Goal: Task Accomplishment & Management: Manage account settings

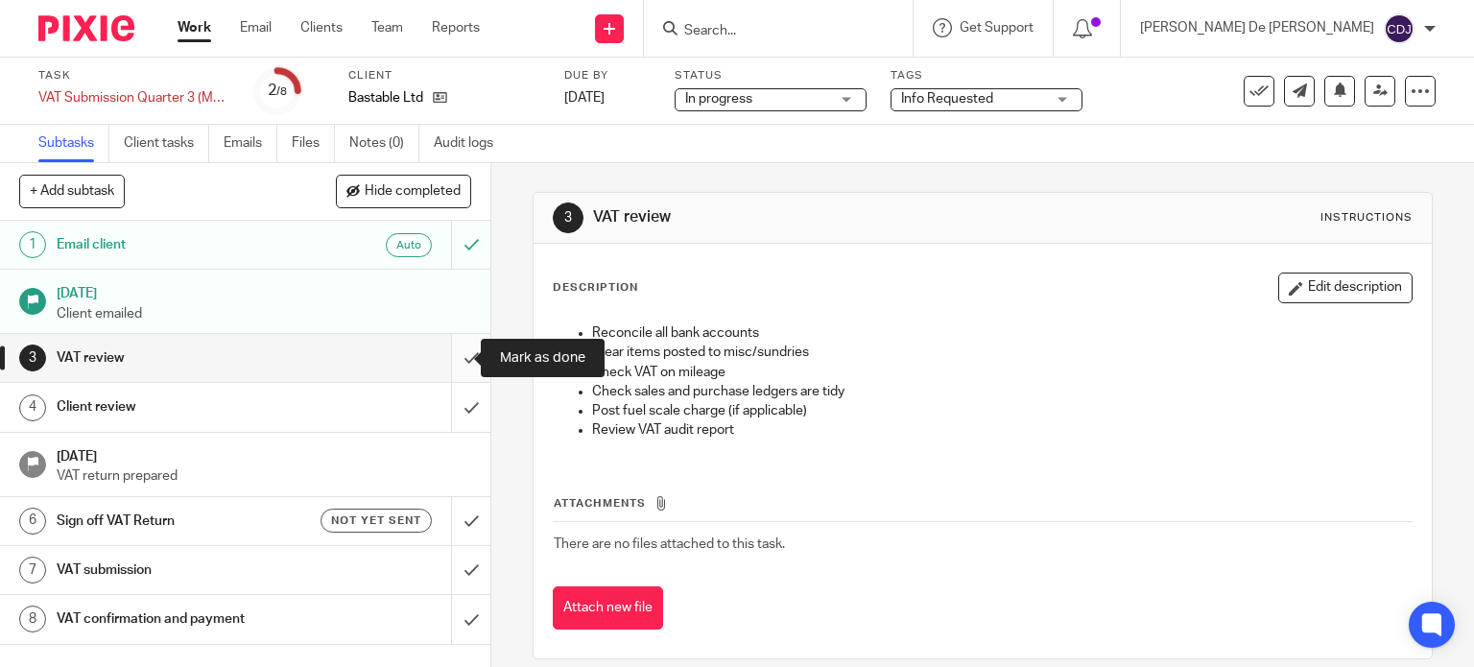
click at [456, 364] on input "submit" at bounding box center [245, 358] width 490 height 48
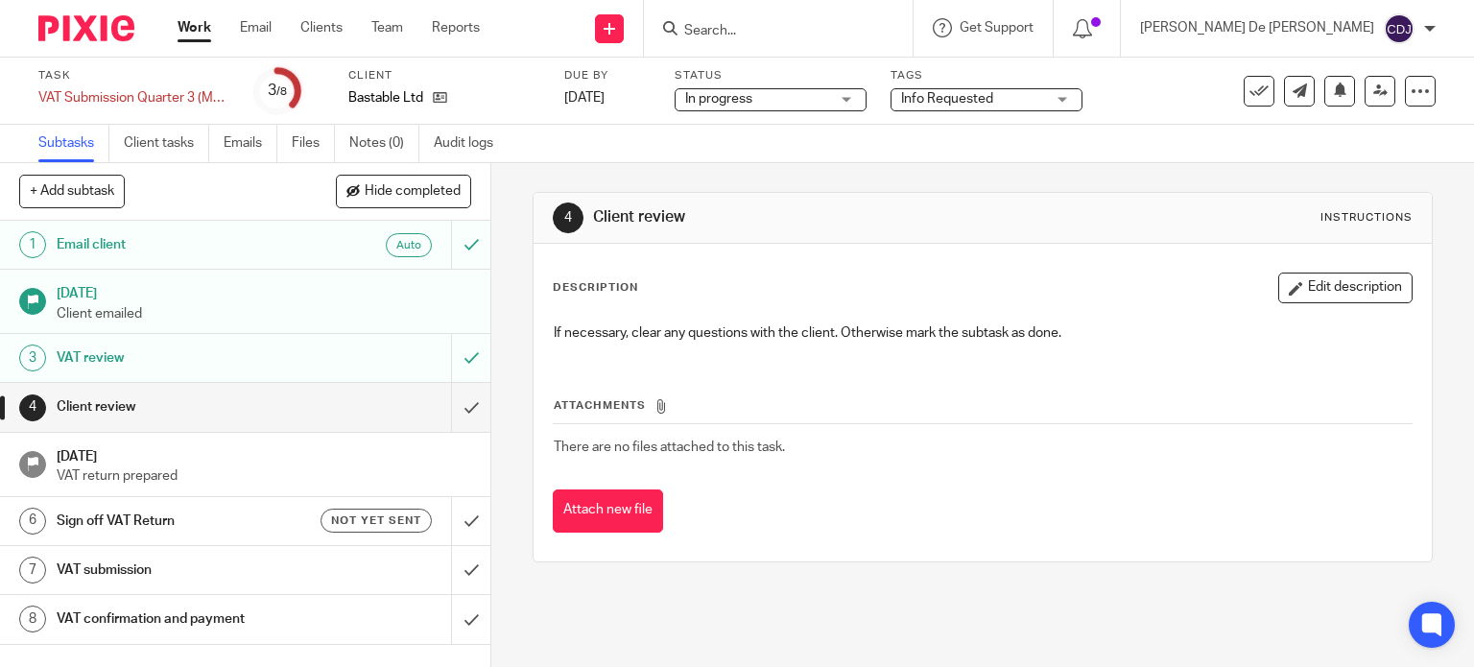
click at [1063, 105] on div "Info Requested" at bounding box center [987, 99] width 192 height 23
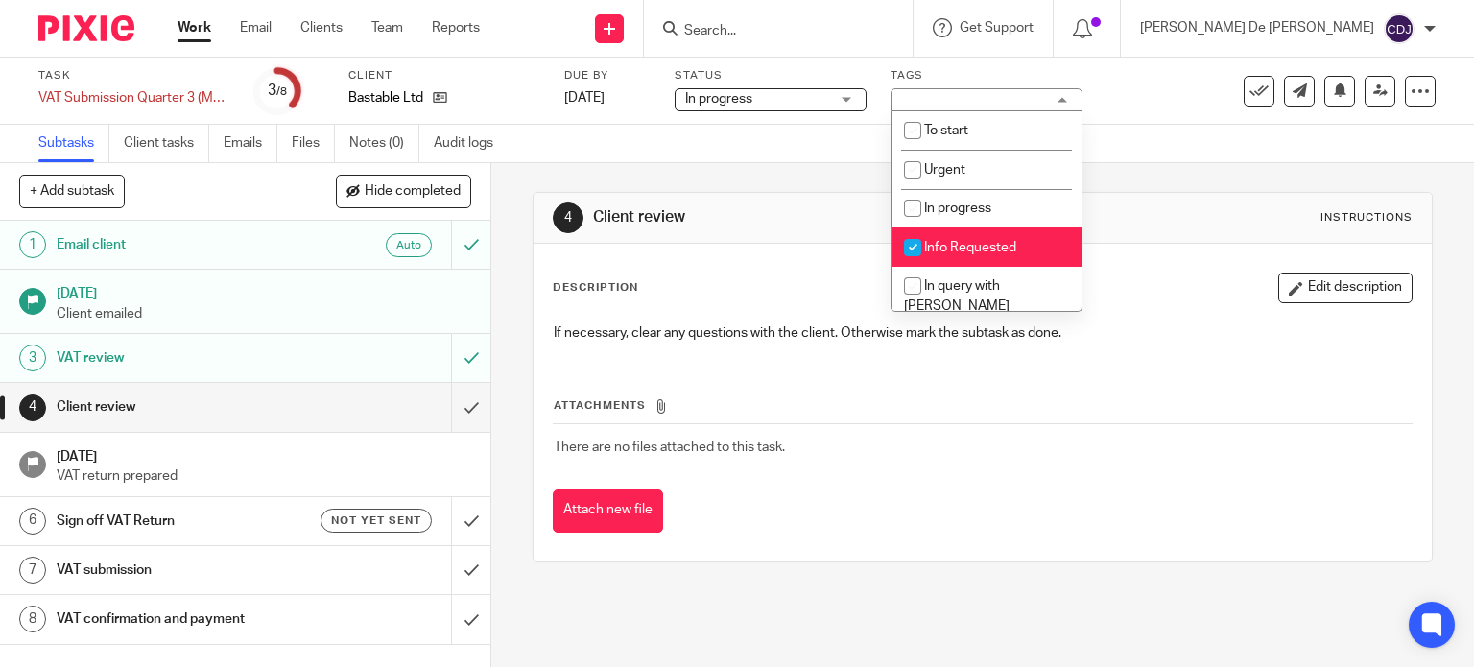
click at [1029, 244] on li "Info Requested" at bounding box center [987, 246] width 190 height 39
checkbox input "false"
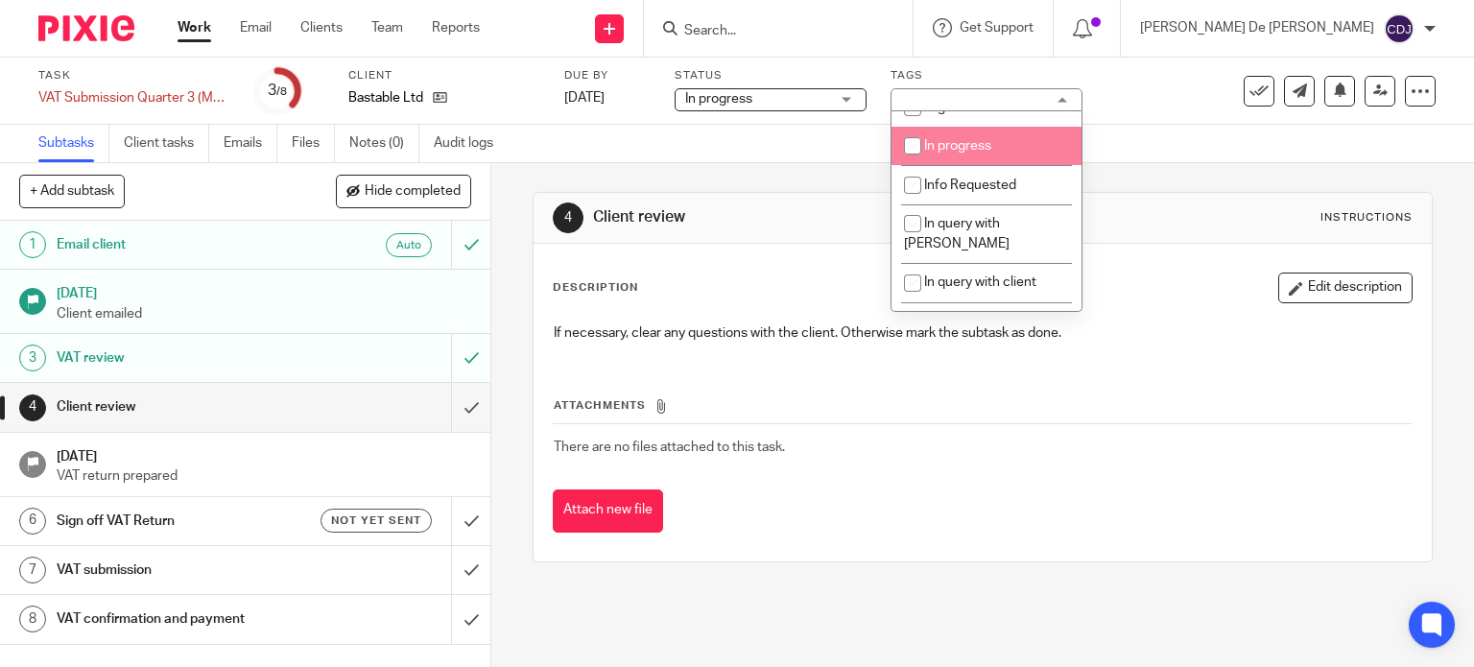
scroll to position [96, 0]
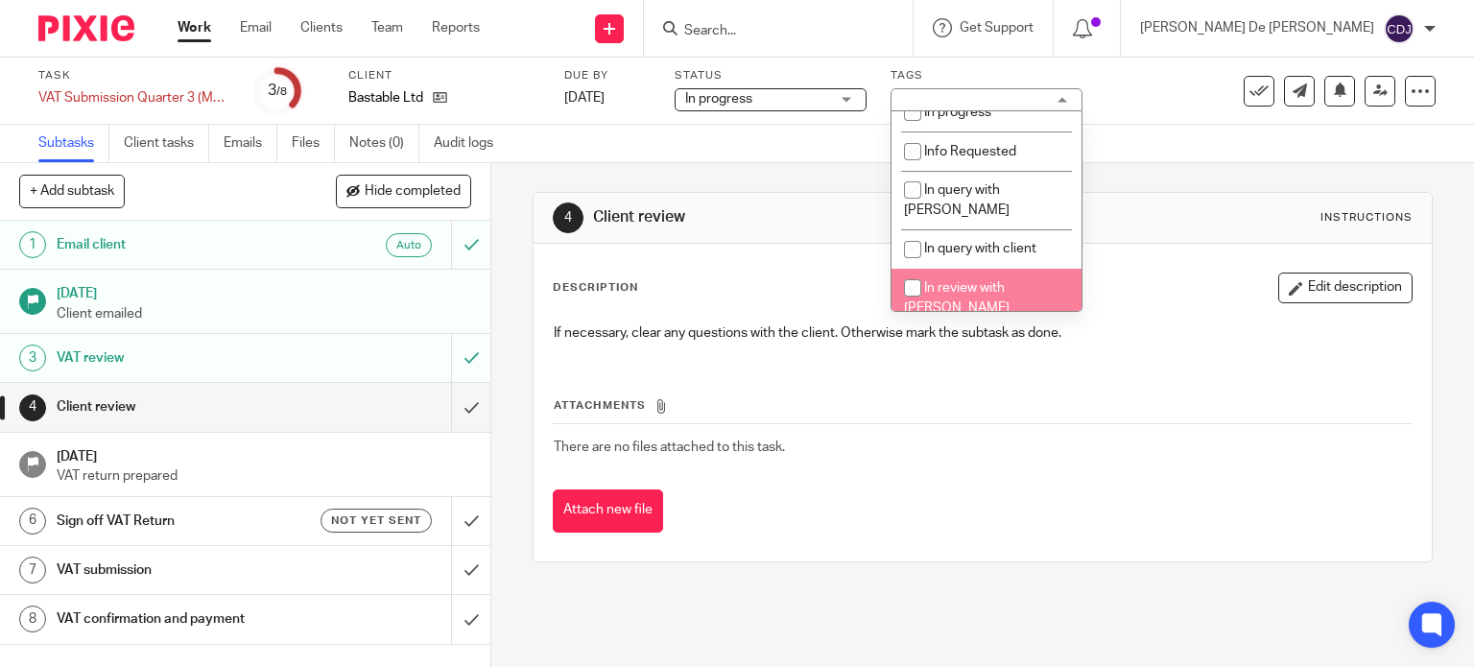
click at [1045, 269] on li "In review with [PERSON_NAME]" at bounding box center [987, 298] width 190 height 59
checkbox input "true"
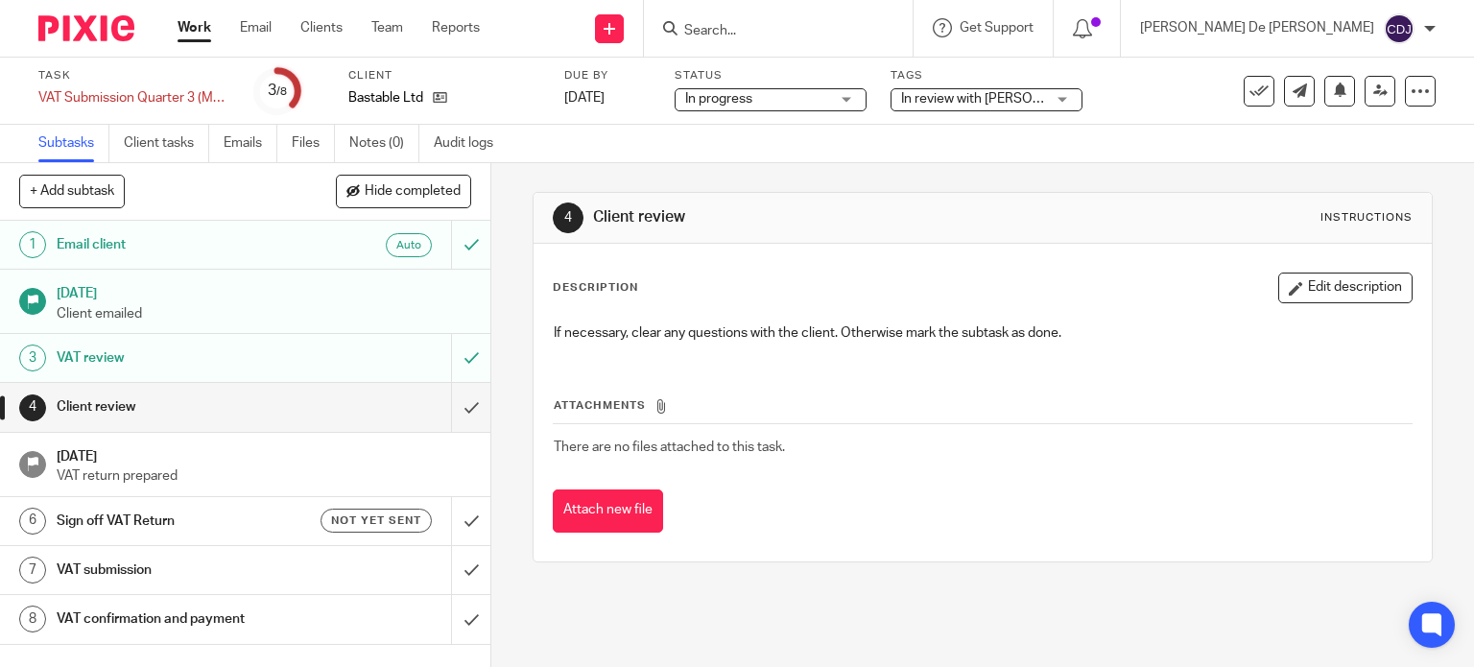
click at [1290, 150] on div "Subtasks Client tasks Emails Files Notes (0) Audit logs" at bounding box center [737, 144] width 1474 height 38
click at [1373, 86] on icon at bounding box center [1380, 91] width 14 height 14
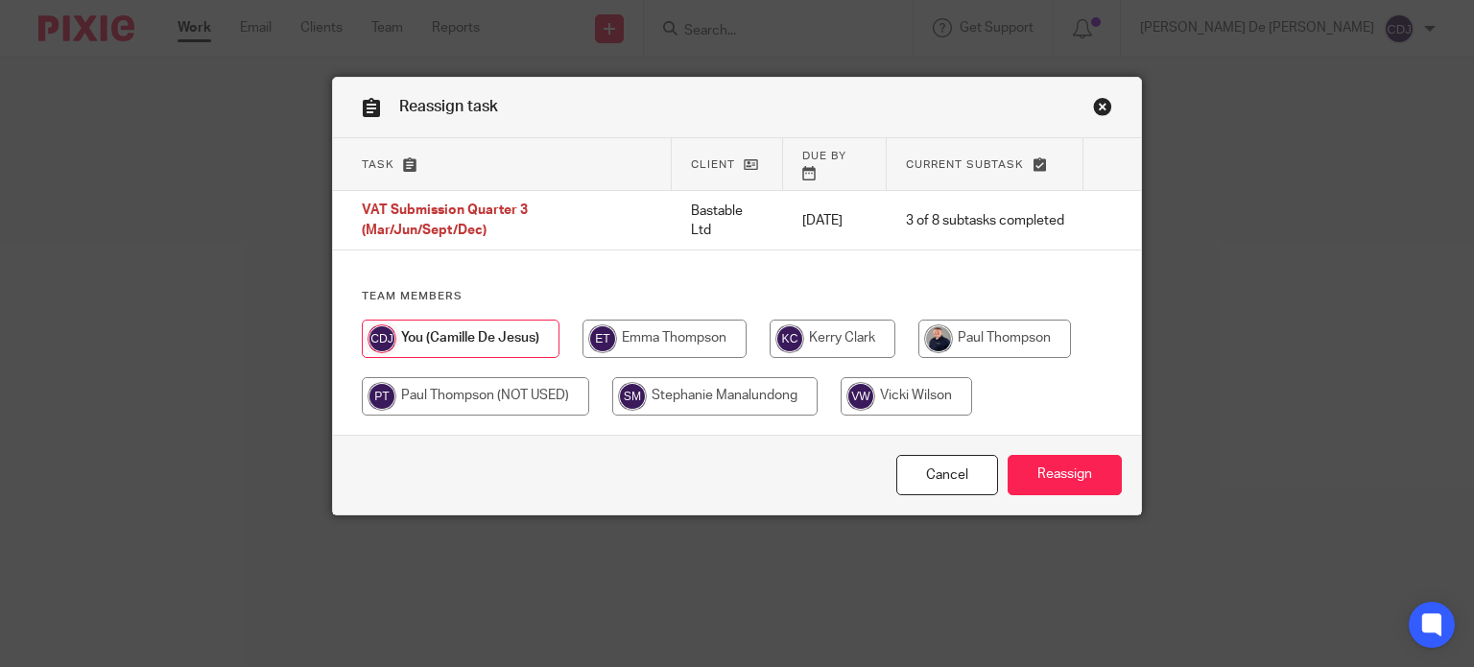
click at [1005, 322] on input "radio" at bounding box center [995, 339] width 153 height 38
radio input "true"
click at [1056, 463] on input "Reassign" at bounding box center [1065, 475] width 114 height 41
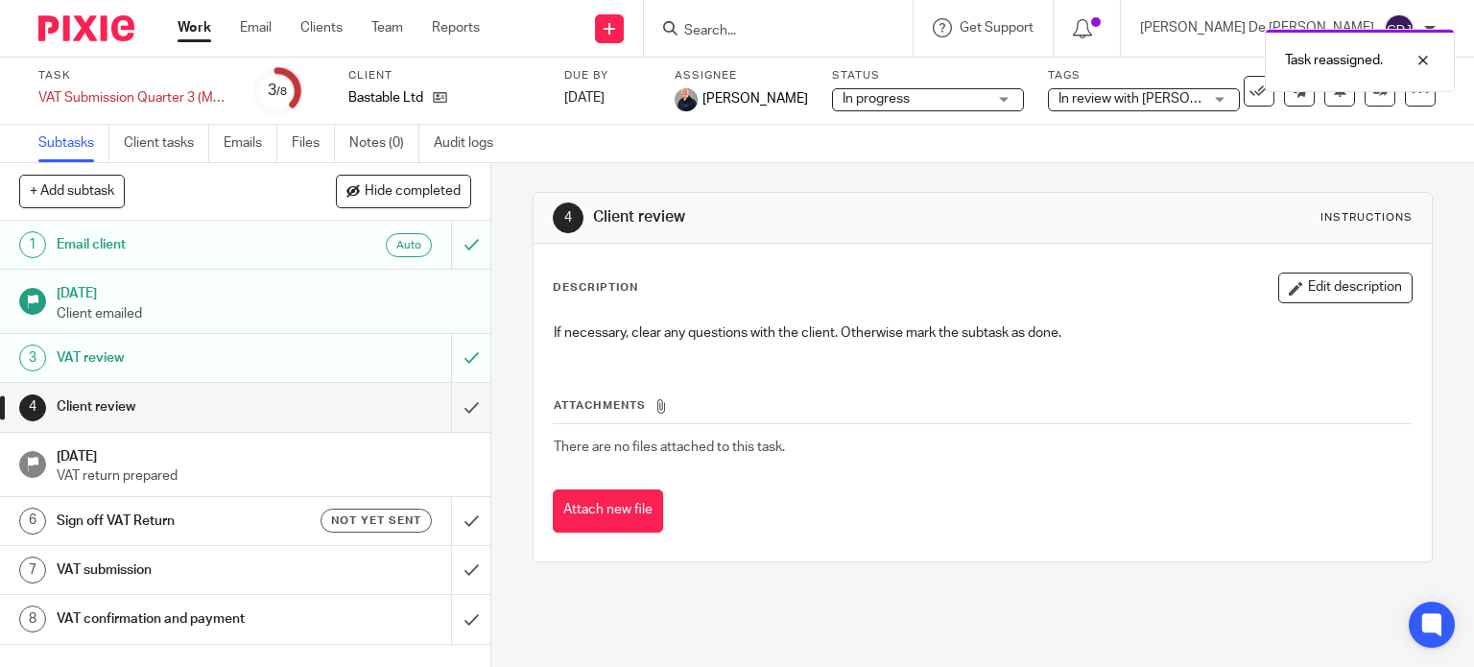
click at [196, 34] on link "Work" at bounding box center [195, 27] width 34 height 19
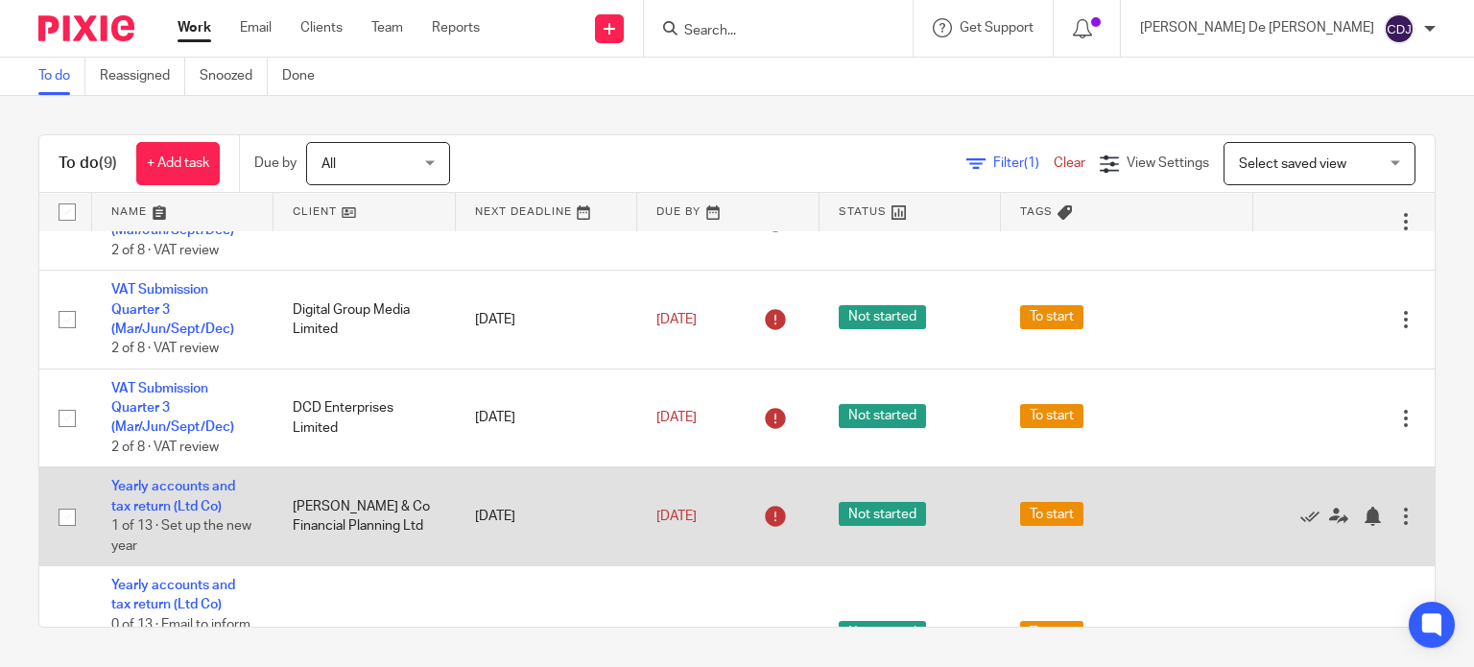
scroll to position [288, 0]
